Goal: Information Seeking & Learning: Learn about a topic

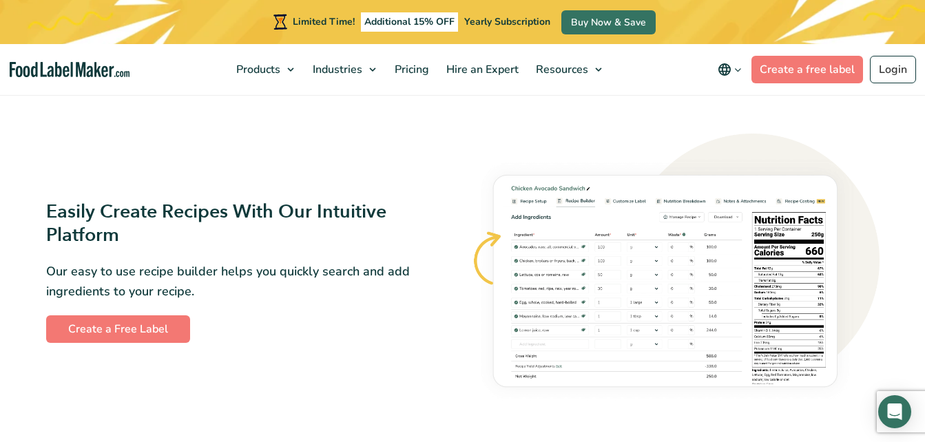
scroll to position [808, 0]
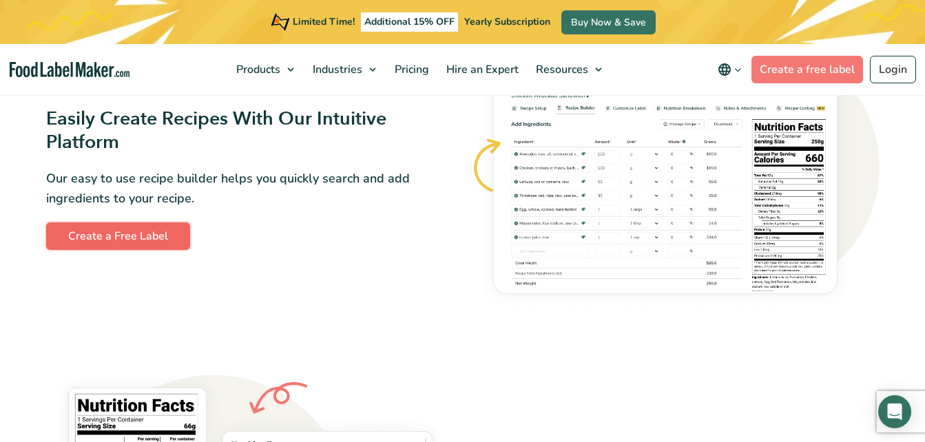
click at [160, 233] on link "Create a Free Label" at bounding box center [118, 236] width 144 height 28
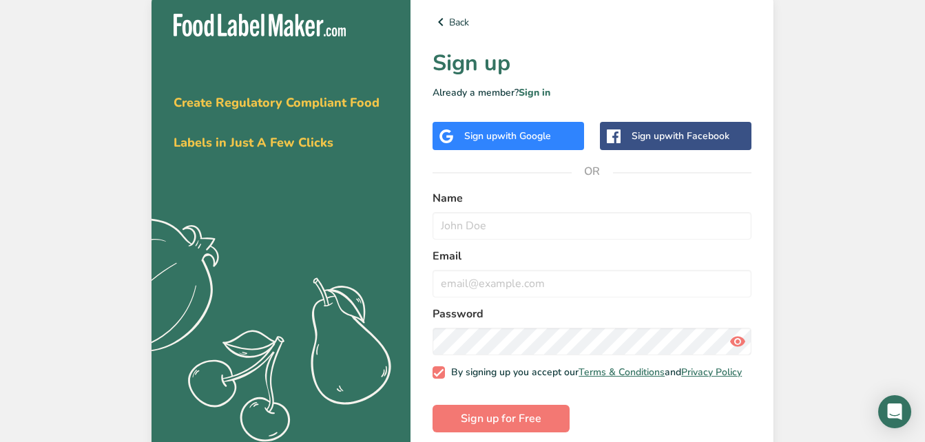
scroll to position [20, 0]
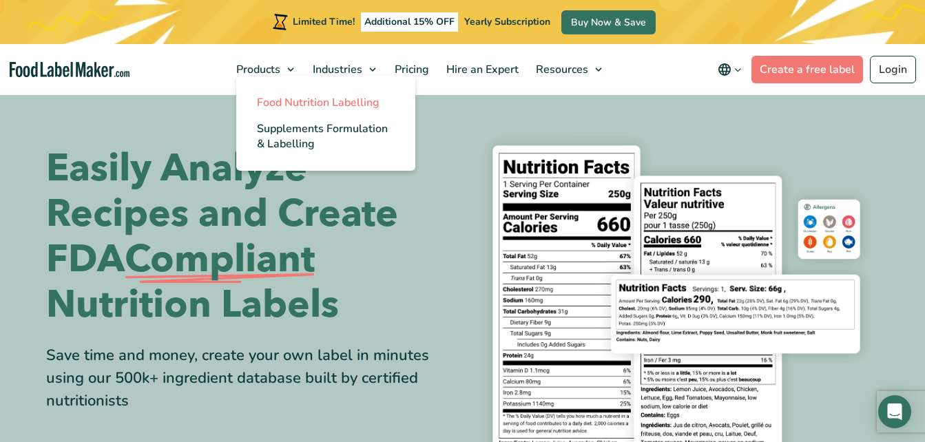
click at [313, 103] on span "Food Nutrition Labelling" at bounding box center [318, 102] width 123 height 15
